Goal: Check status: Check status

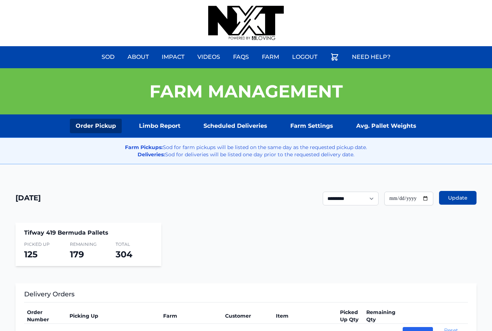
click at [243, 119] on link "Scheduled Deliveries" at bounding box center [235, 126] width 75 height 14
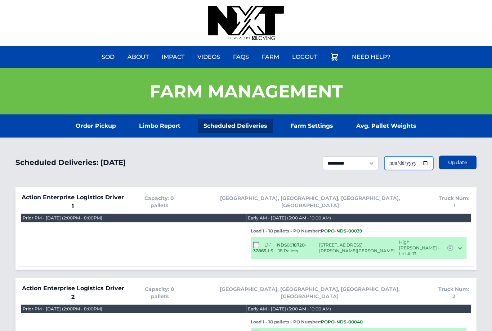
click at [426, 156] on input "**********" at bounding box center [409, 163] width 49 height 14
type input "**********"
click at [366, 236] on div "L1-1 NDS0018720-32865-LS 18 Pallets 818 Merriweather Drive King, NC 27021 High …" at bounding box center [359, 247] width 216 height 22
click at [454, 163] on span "Update" at bounding box center [457, 162] width 19 height 7
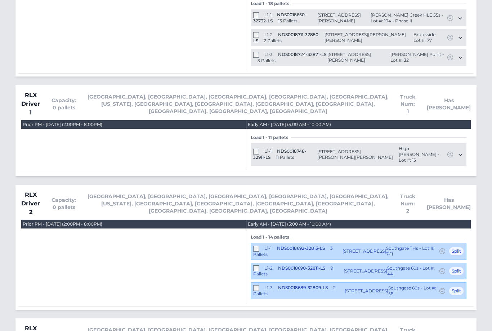
scroll to position [1143, 0]
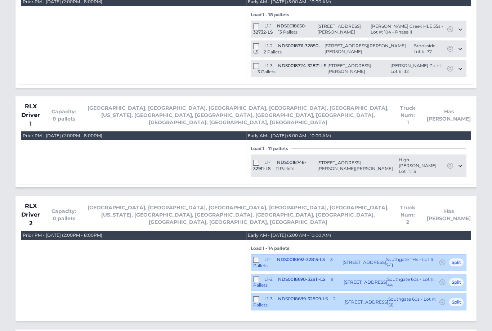
click at [255, 160] on div "L1-1 NDS0018748-32911-LS 11 Pallets" at bounding box center [285, 166] width 64 height 12
click at [261, 155] on div "L1-1 NDS0018748-32911-LS 11 Pallets 818 Merriweather Drive King, NC 27021 High …" at bounding box center [359, 166] width 216 height 22
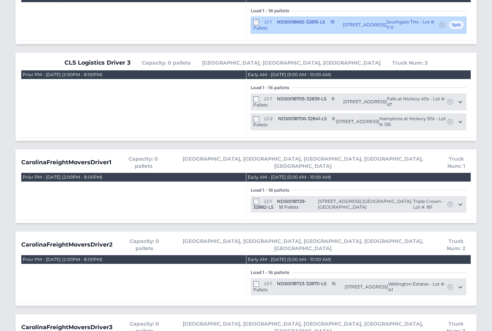
scroll to position [0, 0]
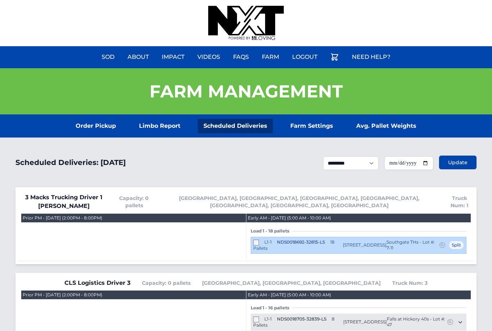
click at [85, 122] on link "Order Pickup" at bounding box center [96, 126] width 52 height 14
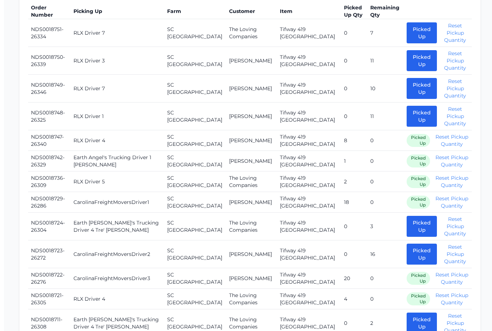
scroll to position [301, 0]
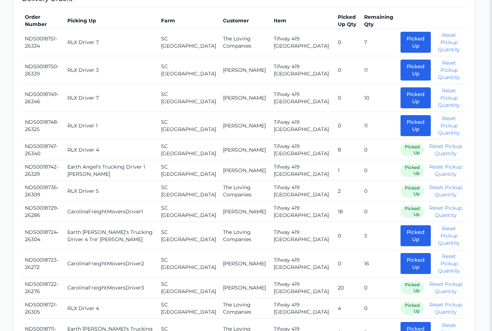
click at [401, 124] on button "Picked Up" at bounding box center [416, 125] width 30 height 21
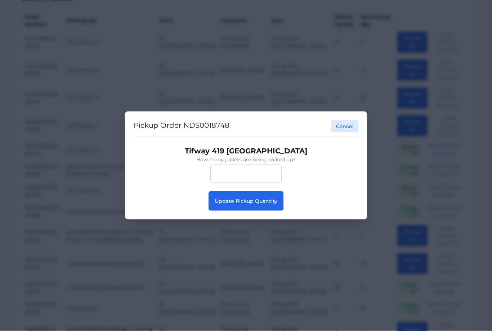
scroll to position [295, 2]
click at [275, 211] on button "Update Pickup Quantity" at bounding box center [246, 200] width 75 height 19
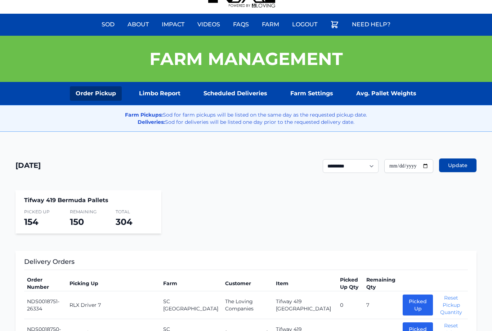
scroll to position [31, 0]
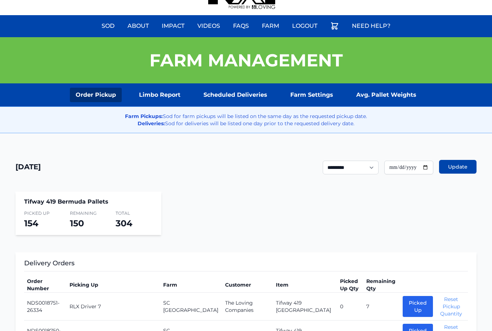
click at [240, 100] on link "Scheduled Deliveries" at bounding box center [235, 95] width 75 height 14
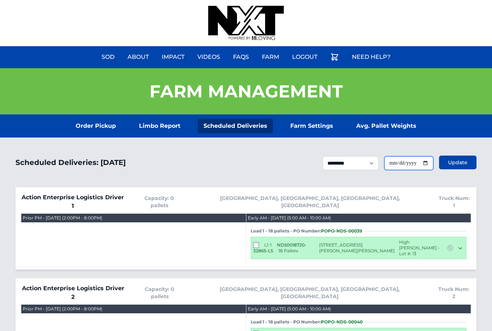
click at [418, 162] on input "**********" at bounding box center [409, 163] width 49 height 14
type input "**********"
click at [461, 156] on button "Update" at bounding box center [457, 162] width 37 height 14
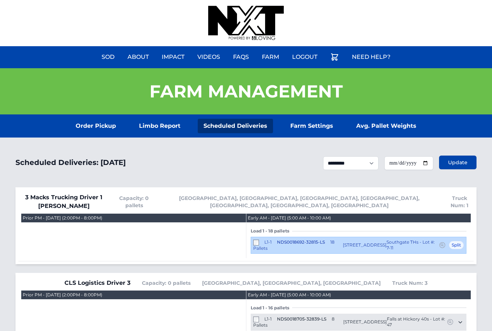
click at [93, 127] on link "Order Pickup" at bounding box center [96, 126] width 52 height 14
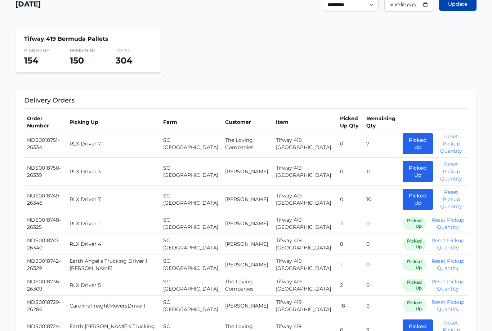
scroll to position [193, 0]
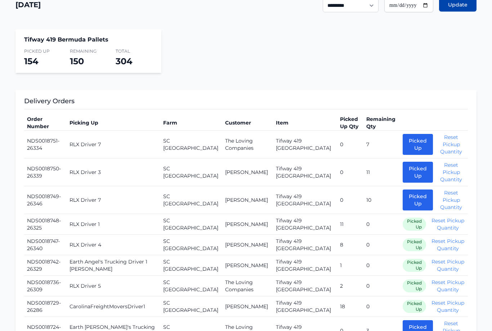
click at [403, 170] on button "Picked Up" at bounding box center [418, 171] width 30 height 21
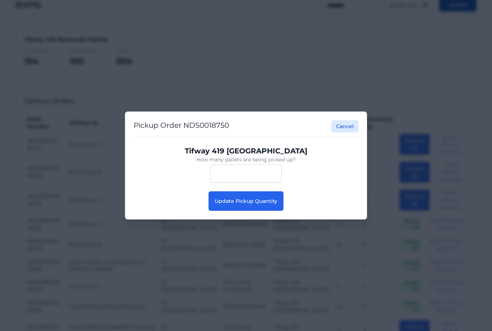
click at [258, 210] on button "Update Pickup Quantity" at bounding box center [246, 200] width 75 height 19
